Goal: Transaction & Acquisition: Obtain resource

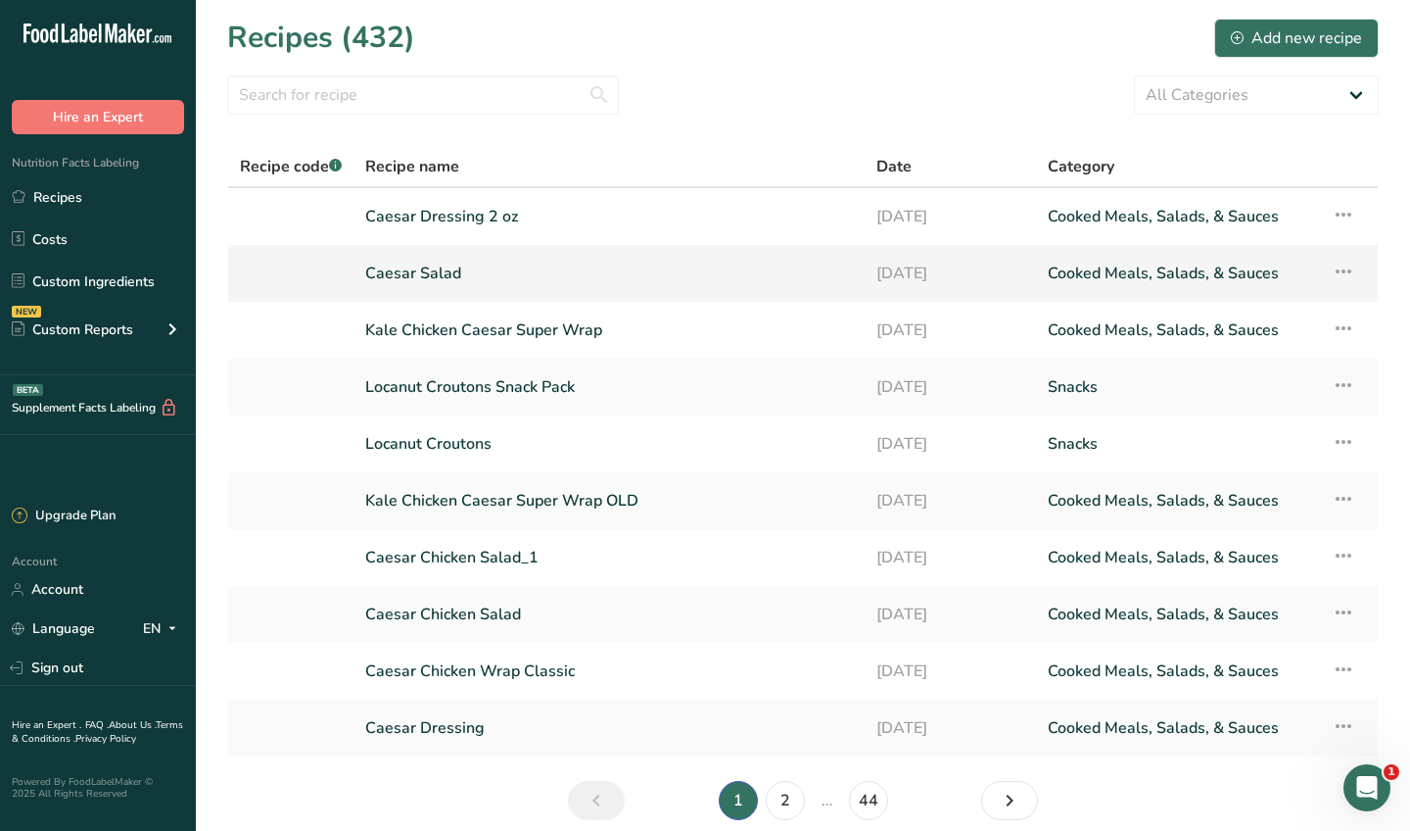
click at [439, 272] on link "Caesar Salad" at bounding box center [609, 273] width 488 height 41
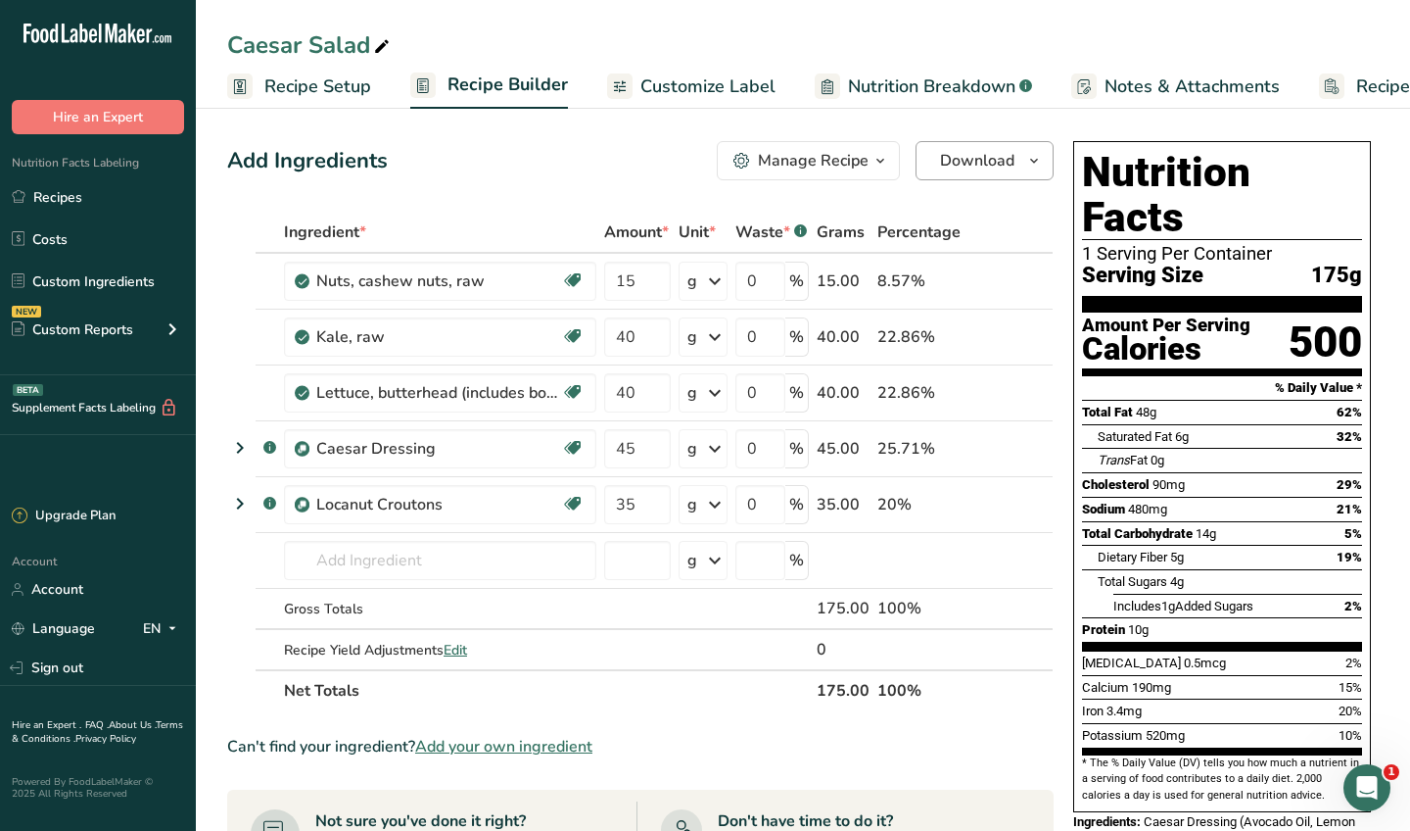
click at [966, 157] on span "Download" at bounding box center [977, 161] width 74 height 24
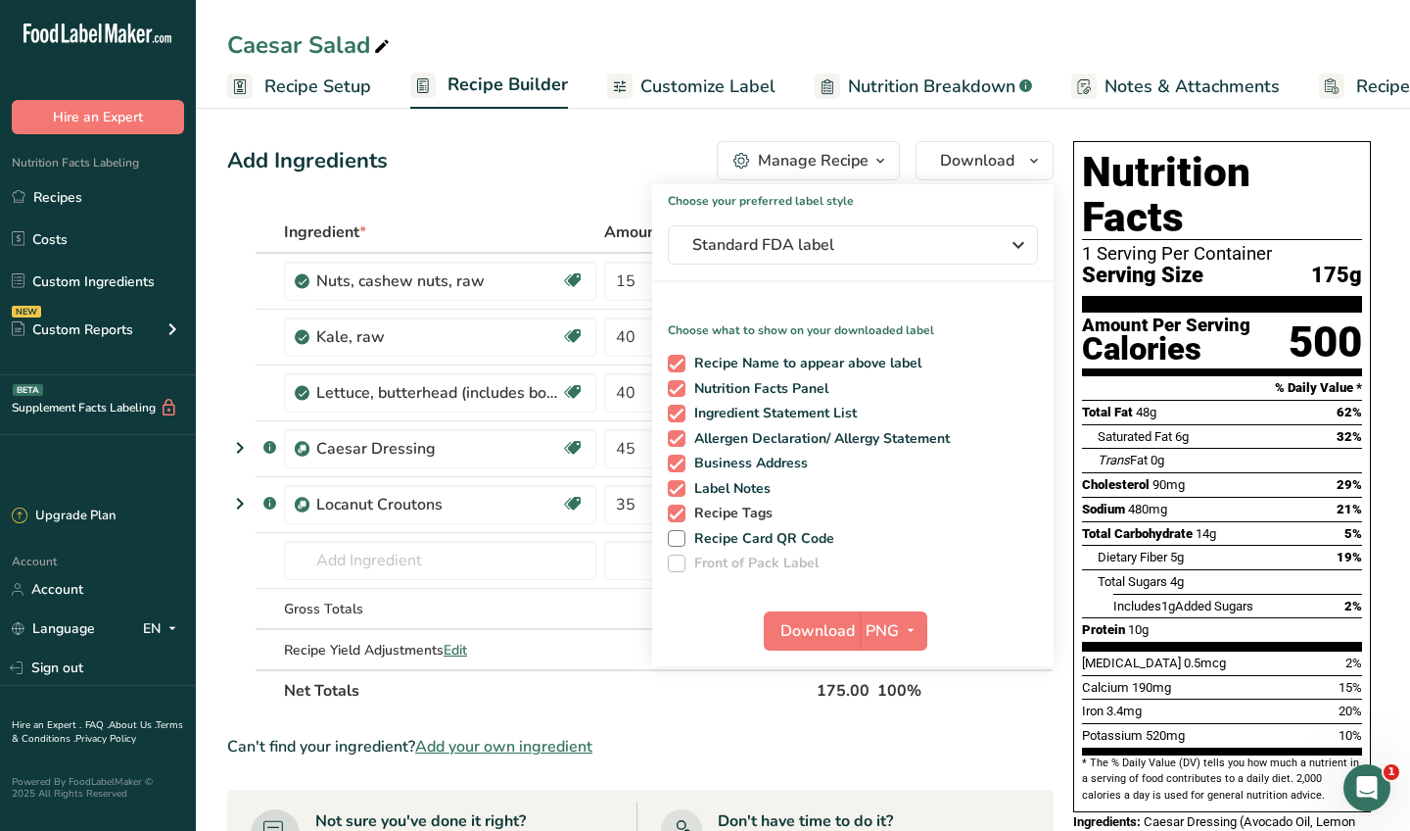
click at [736, 521] on span "Recipe Tags" at bounding box center [730, 513] width 88 height 18
click at [681, 519] on input "Recipe Tags" at bounding box center [674, 512] width 13 height 13
checkbox input "false"
click at [736, 489] on span "Label Notes" at bounding box center [729, 489] width 86 height 18
click at [681, 489] on input "Label Notes" at bounding box center [674, 488] width 13 height 13
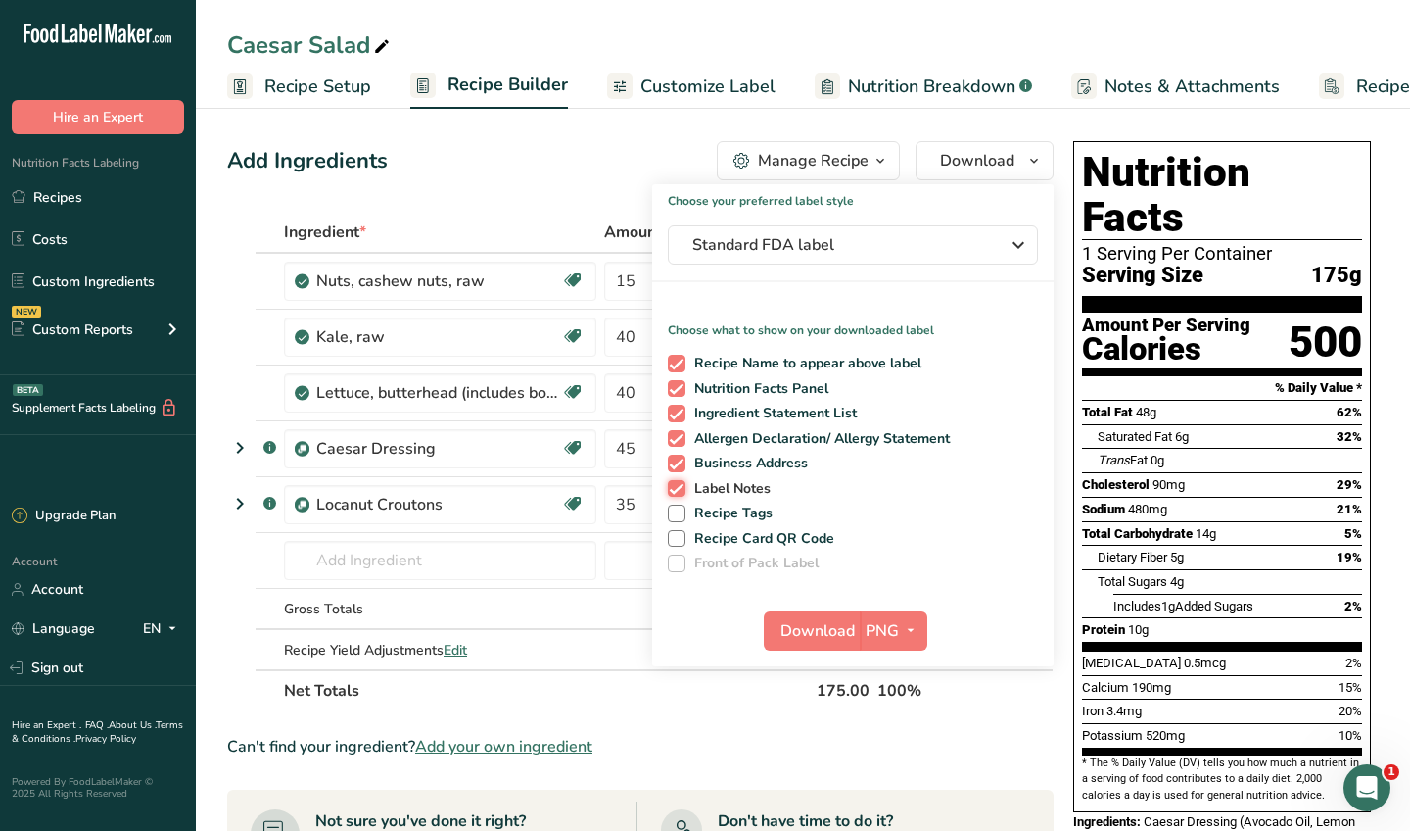
checkbox input "false"
click at [752, 453] on div "Recipe Name to appear above label Nutrition Facts Panel Ingredient Statement Li…" at bounding box center [853, 459] width 402 height 225
click at [749, 433] on span "Allergen Declaration/ Allergy Statement" at bounding box center [818, 439] width 265 height 18
click at [681, 433] on input "Allergen Declaration/ Allergy Statement" at bounding box center [674, 438] width 13 height 13
checkbox input "false"
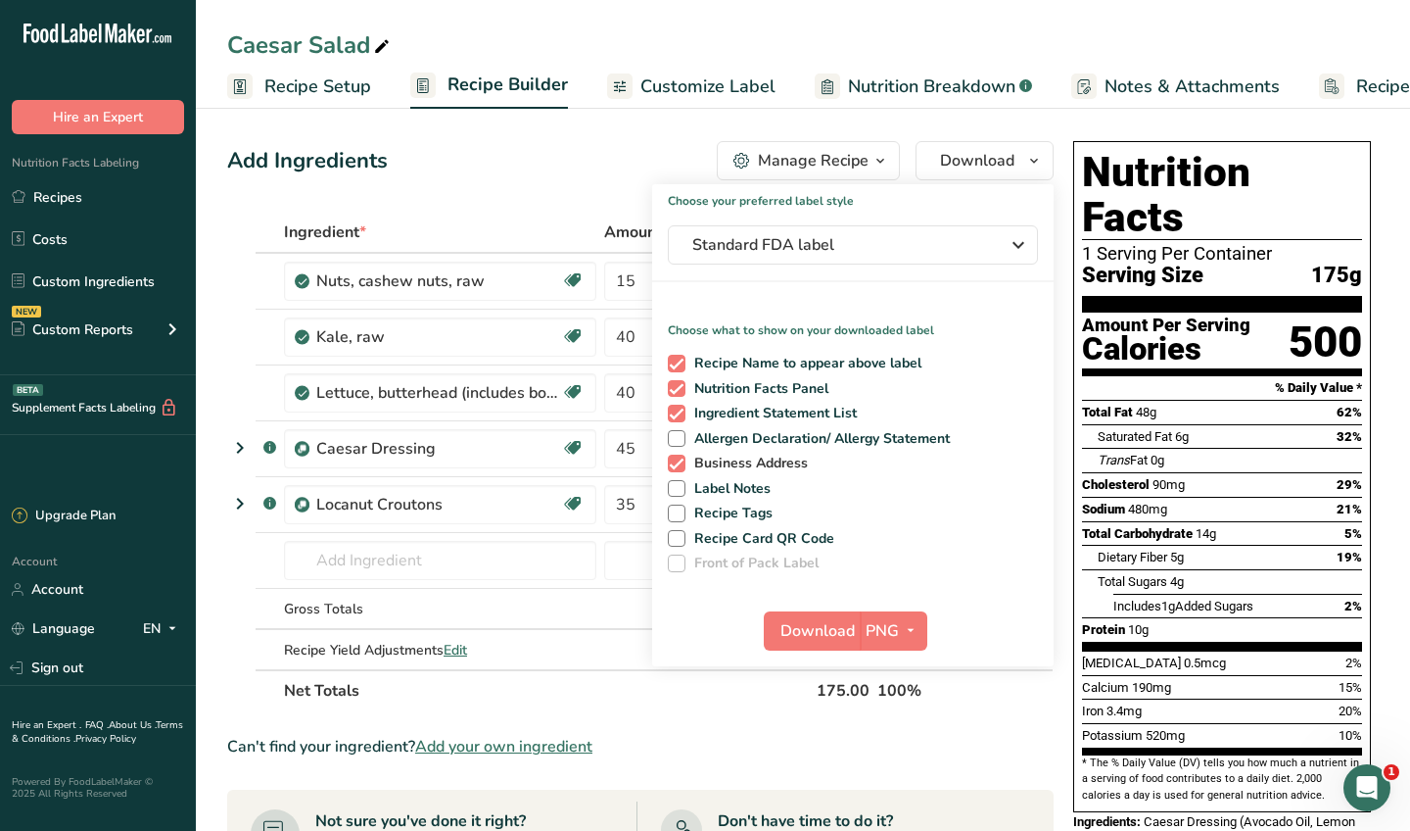
click at [723, 461] on span "Business Address" at bounding box center [747, 463] width 123 height 18
click at [681, 461] on input "Business Address" at bounding box center [674, 462] width 13 height 13
checkbox input "false"
click at [822, 629] on span "Download" at bounding box center [818, 631] width 74 height 24
click at [463, 175] on div "Add Ingredients Manage Recipe Delete Recipe Duplicate Recipe Scale Recipe Save …" at bounding box center [640, 160] width 827 height 39
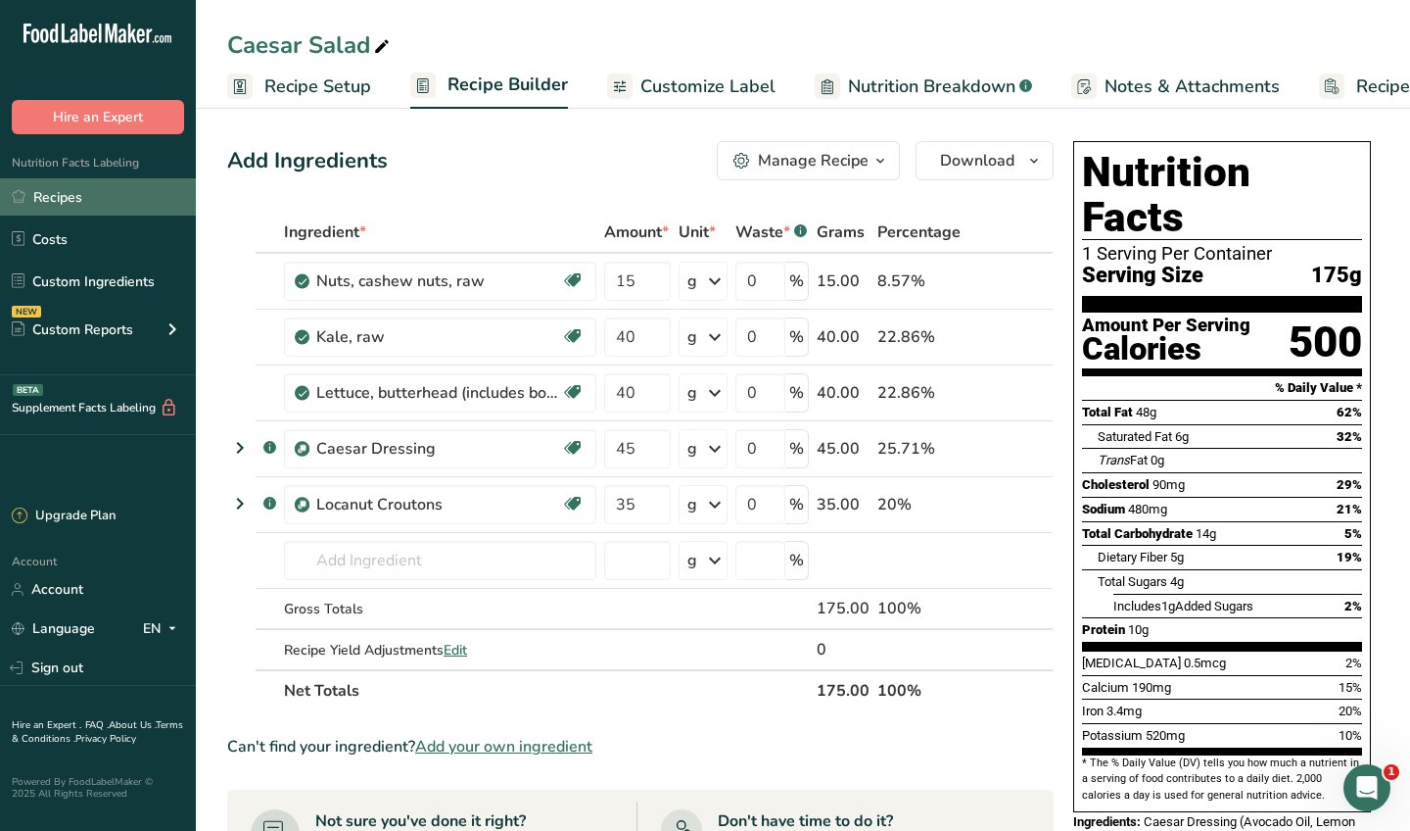
click at [116, 197] on link "Recipes" at bounding box center [98, 196] width 196 height 37
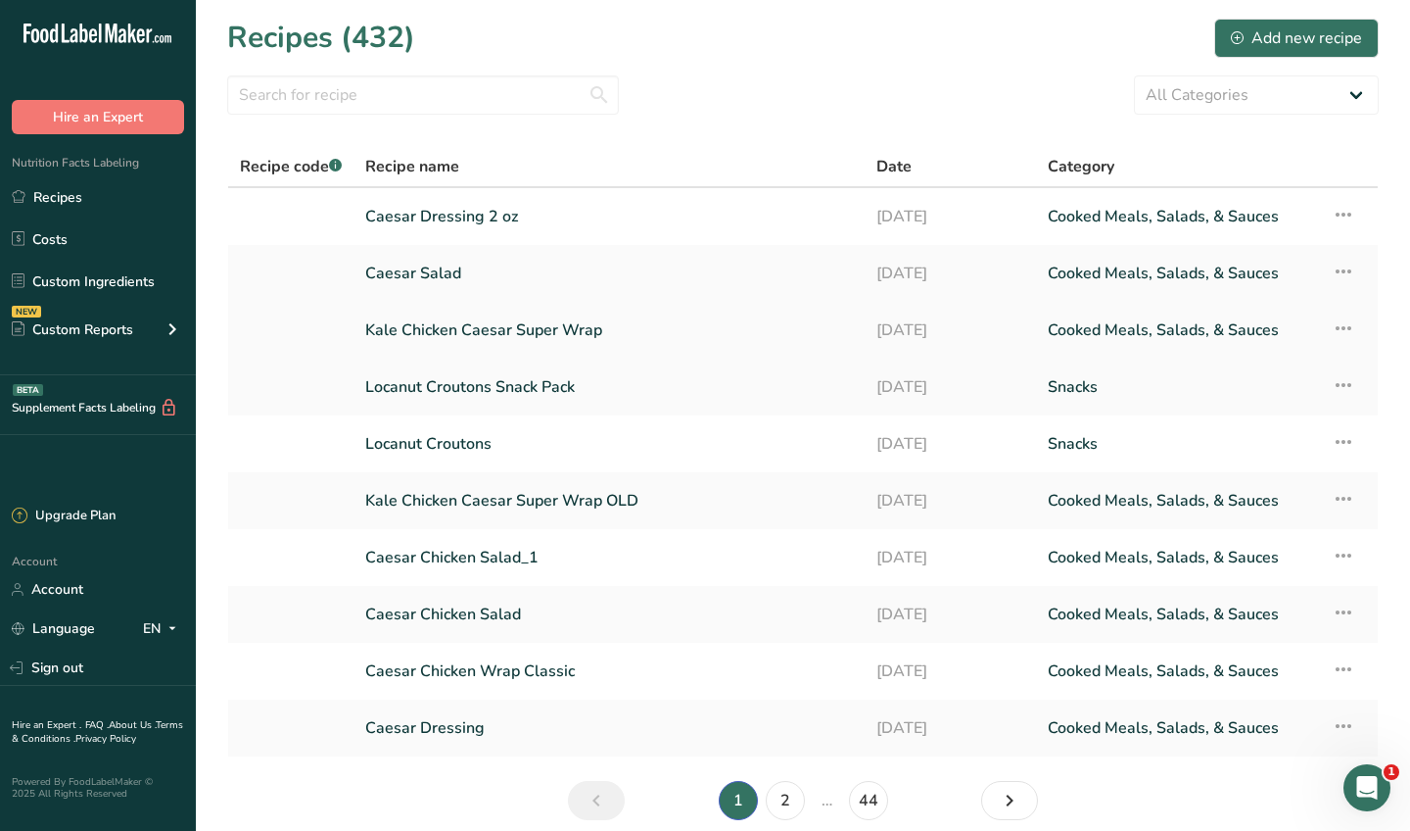
click at [534, 330] on link "Kale Chicken Caesar Super Wrap" at bounding box center [609, 330] width 488 height 41
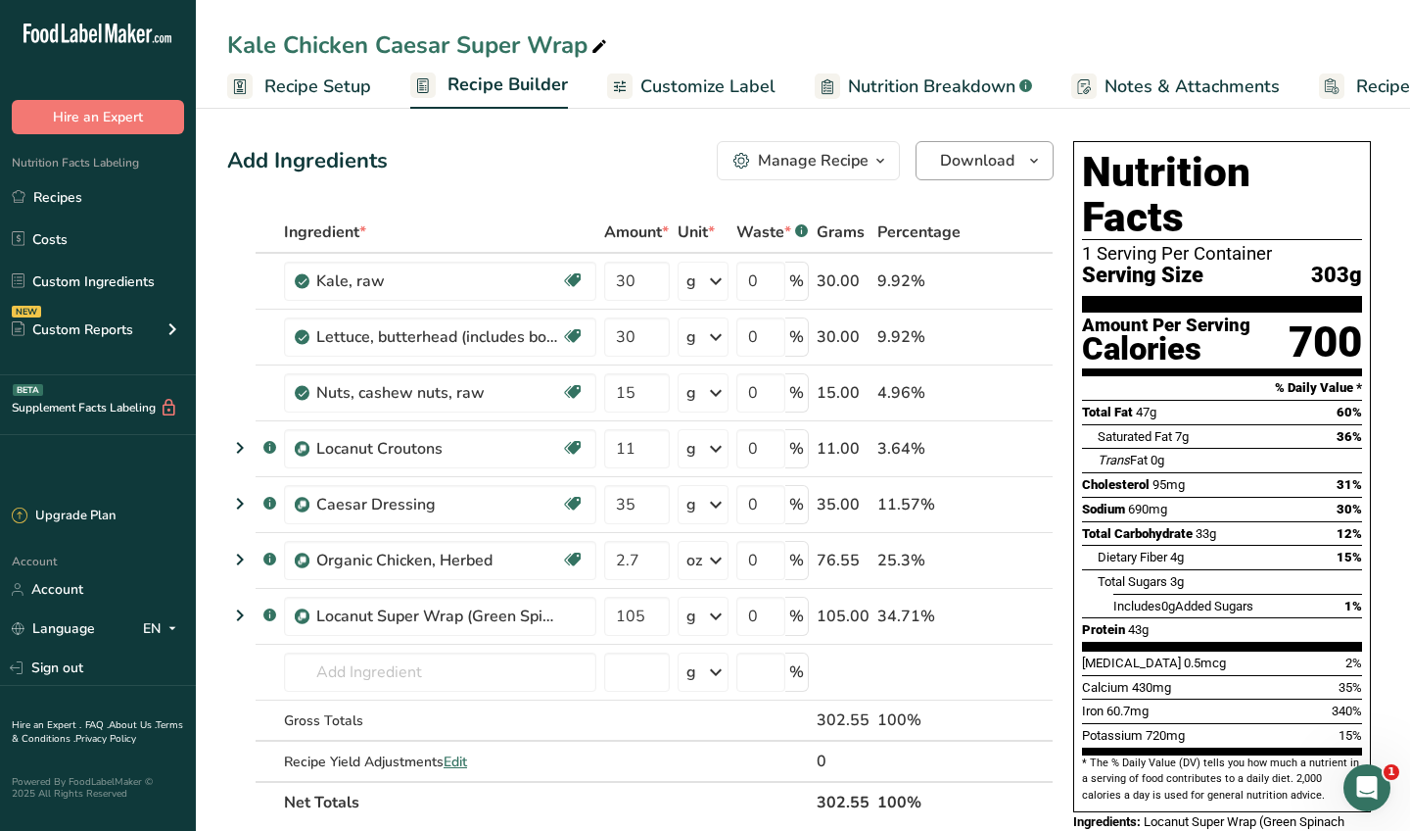
click at [979, 164] on span "Download" at bounding box center [977, 161] width 74 height 24
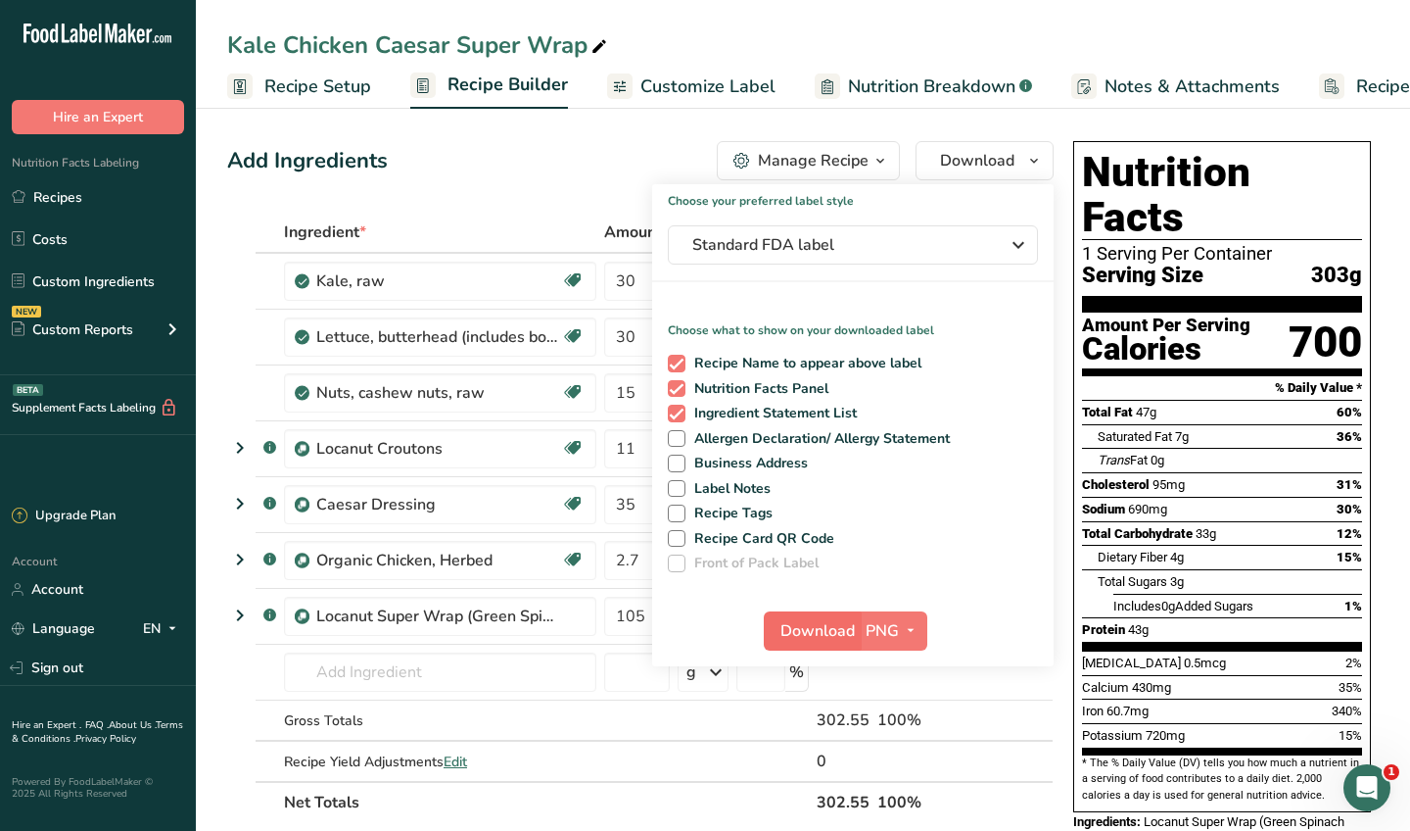
click at [824, 613] on button "Download" at bounding box center [812, 630] width 96 height 39
click at [93, 192] on link "Recipes" at bounding box center [98, 196] width 196 height 37
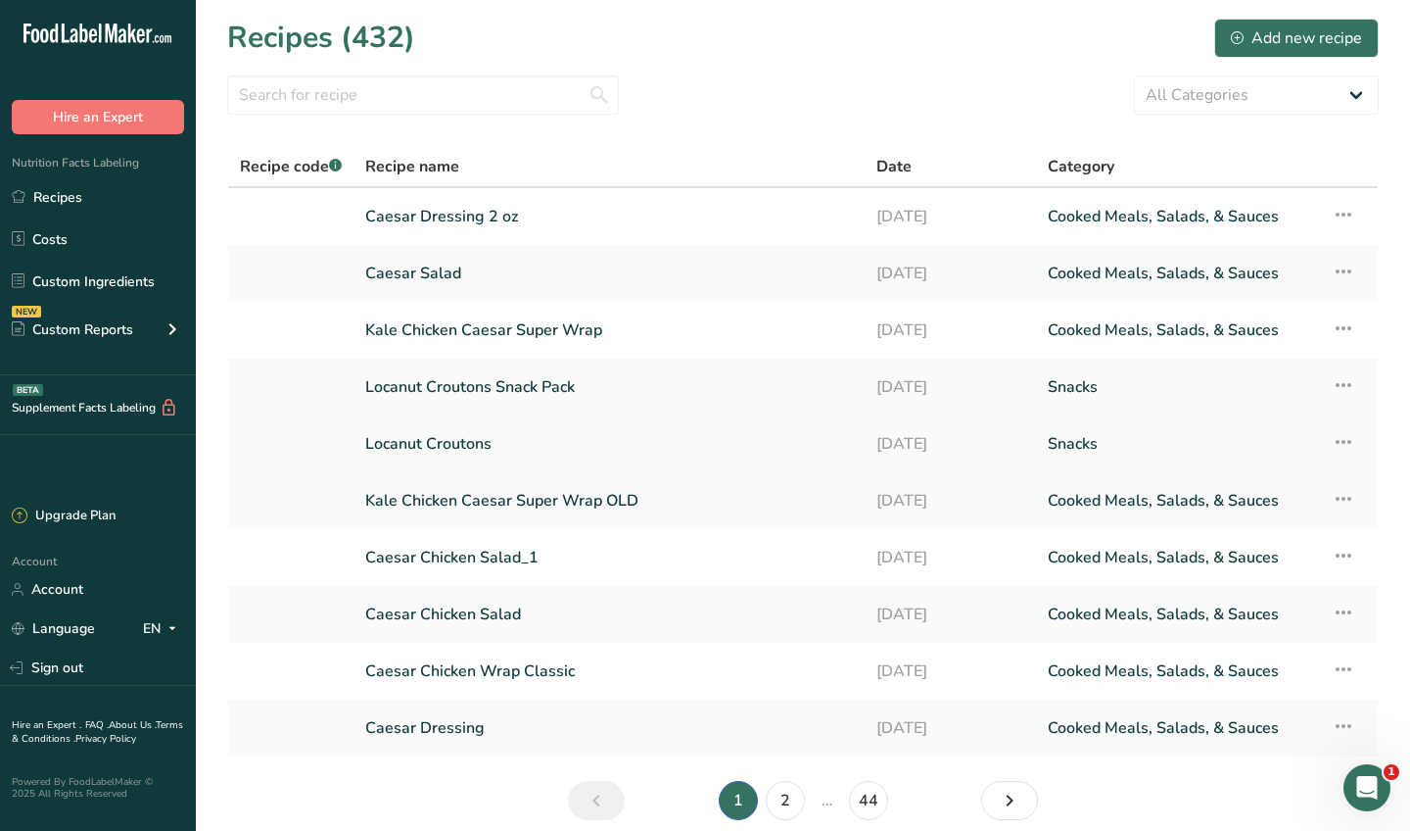
click at [466, 445] on link "Locanut Croutons" at bounding box center [609, 443] width 488 height 41
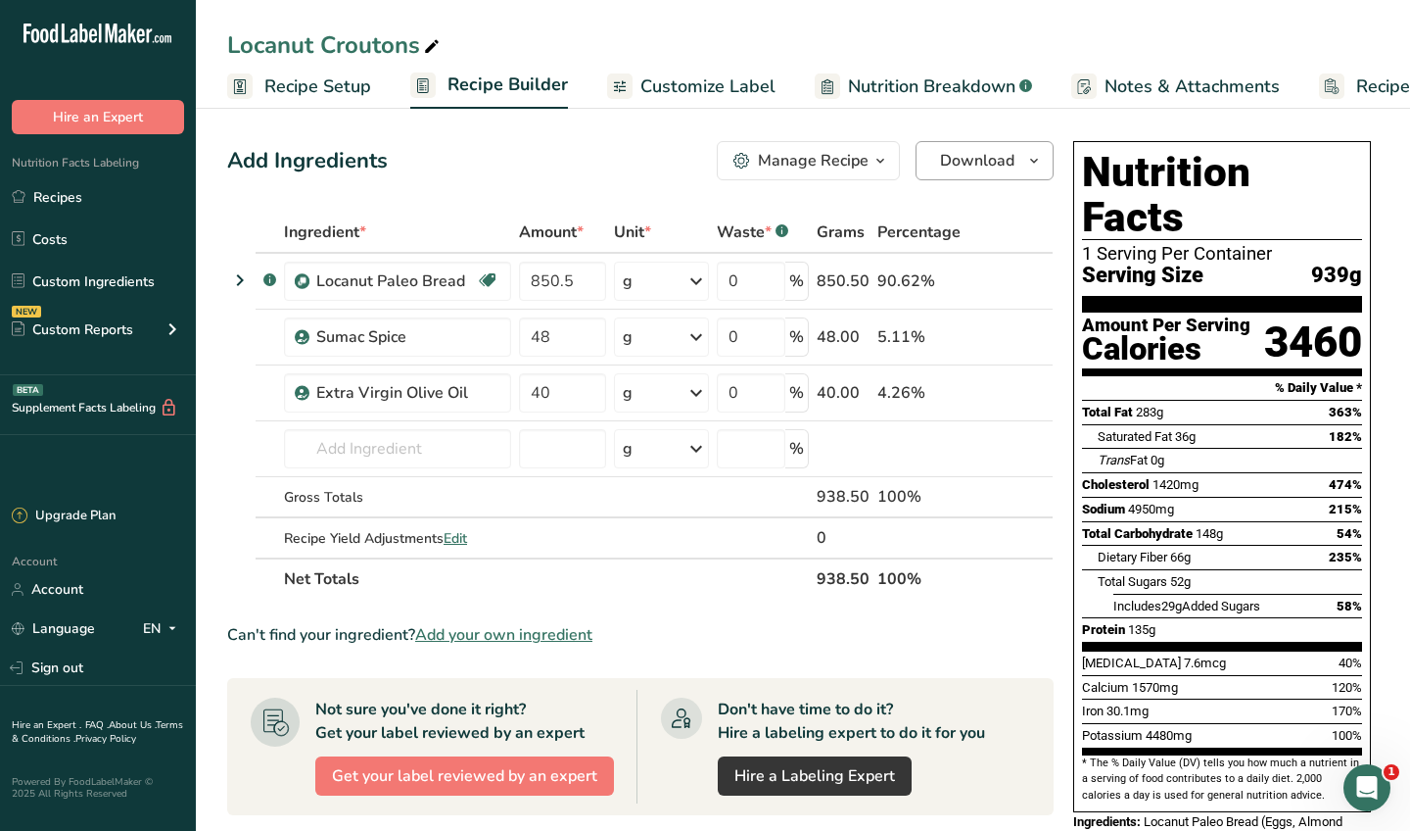
click at [959, 161] on span "Download" at bounding box center [977, 161] width 74 height 24
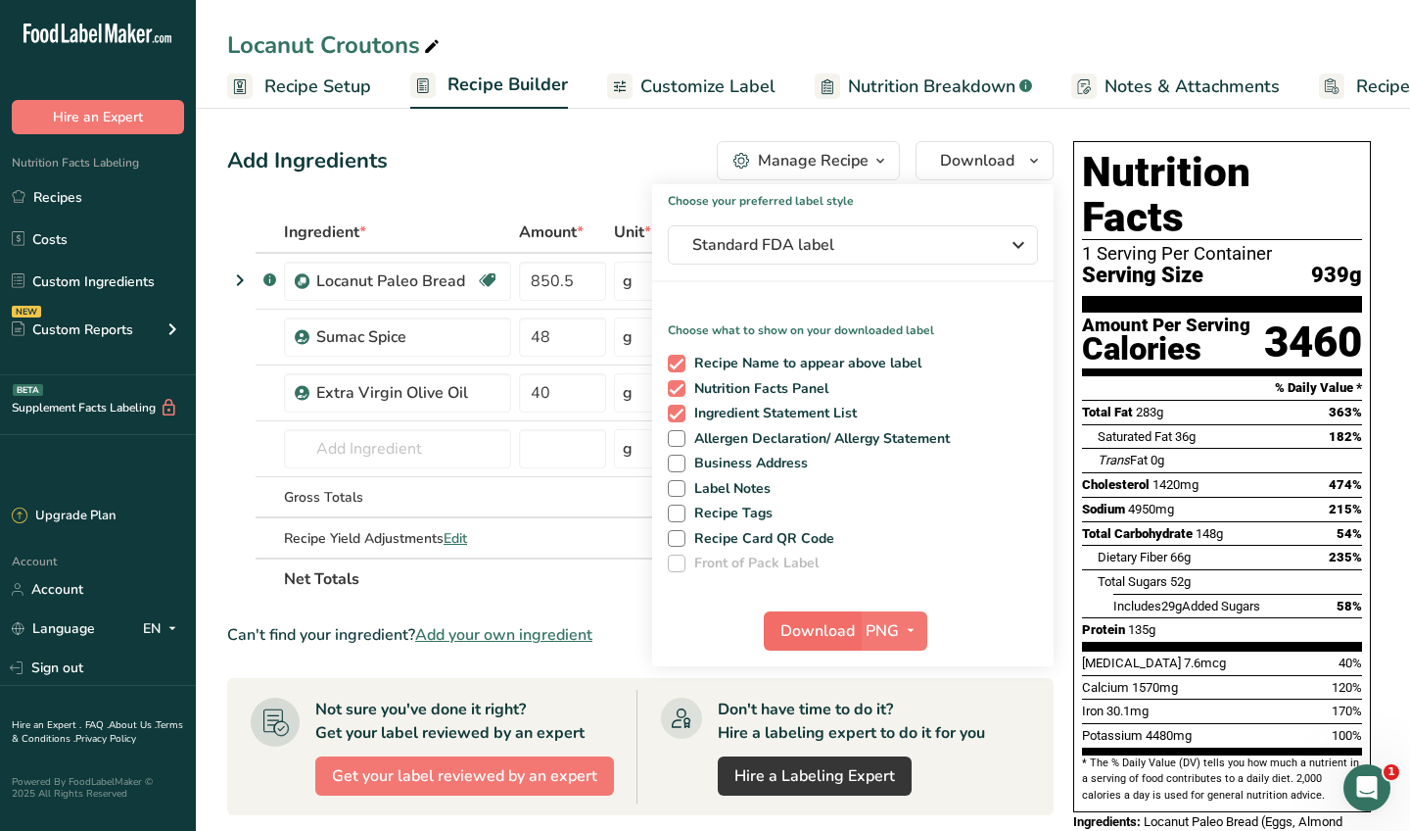
click at [819, 629] on span "Download" at bounding box center [818, 631] width 74 height 24
click at [434, 173] on div "Add Ingredients Manage Recipe Delete Recipe Duplicate Recipe Scale Recipe Save …" at bounding box center [640, 160] width 827 height 39
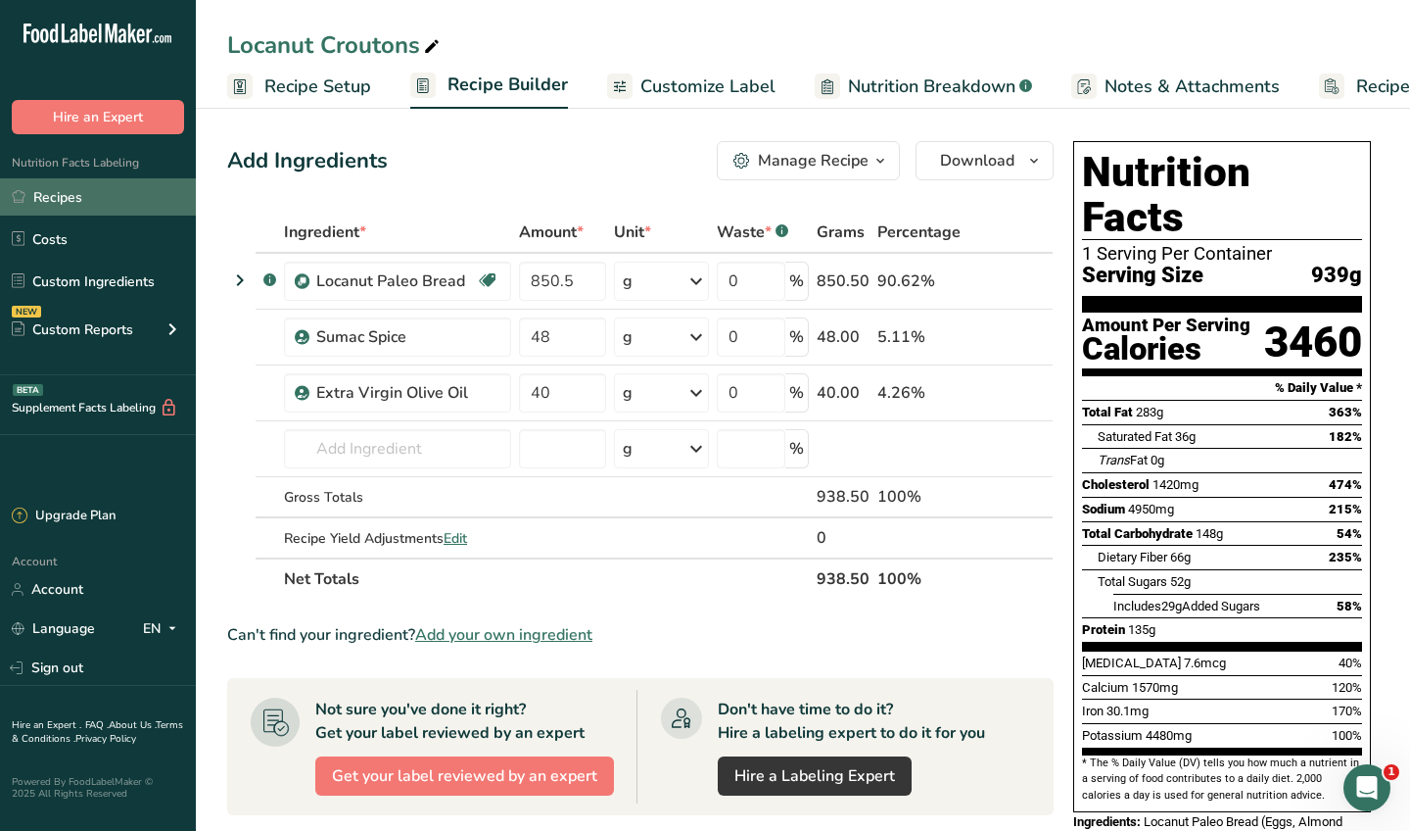
click at [99, 196] on link "Recipes" at bounding box center [98, 196] width 196 height 37
